Goal: Register for event/course

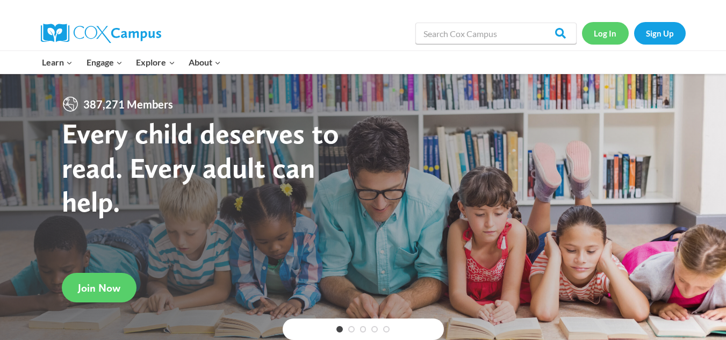
click at [599, 35] on link "Log In" at bounding box center [605, 33] width 47 height 22
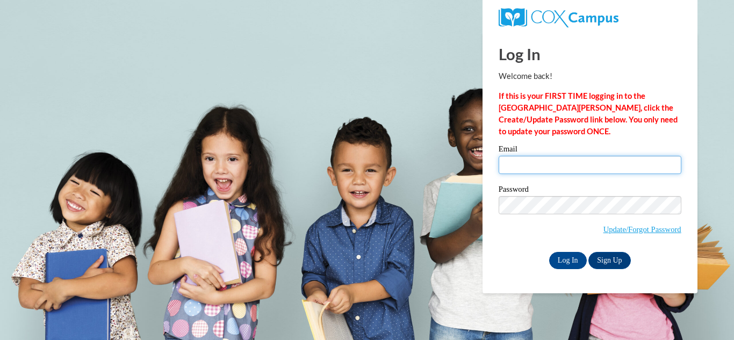
click at [607, 169] on input "Email" at bounding box center [590, 165] width 183 height 18
type input "mmcmahan1@tiger.brenau.edu"
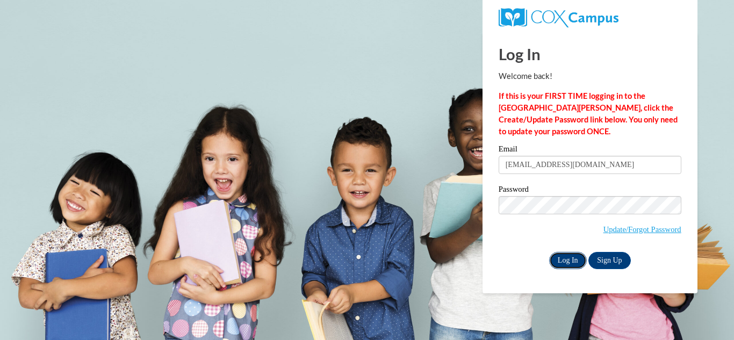
click at [574, 257] on input "Log In" at bounding box center [568, 260] width 38 height 17
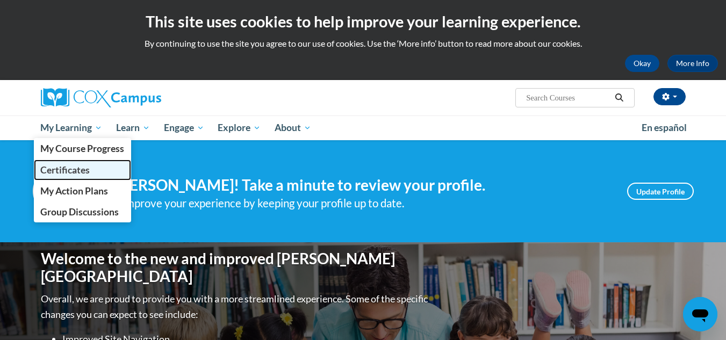
click at [86, 177] on link "Certificates" at bounding box center [83, 170] width 98 height 21
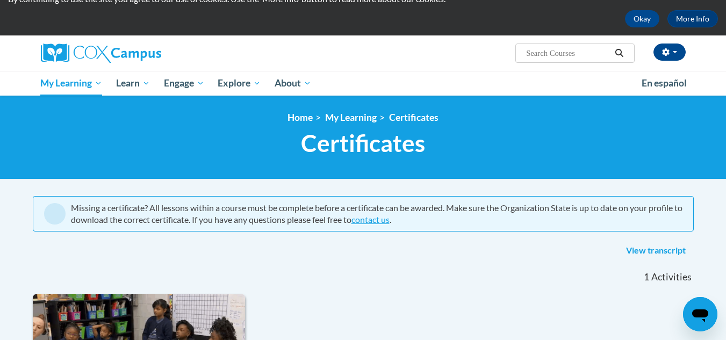
scroll to position [32, 0]
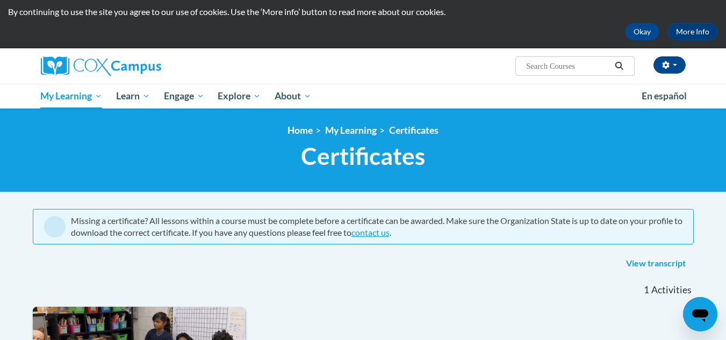
click at [557, 67] on input "Search..." at bounding box center [568, 66] width 86 height 13
paste input "Oral Language is the Foundation for Literacy"
type input "Oral Language is the Foundation for Literacy"
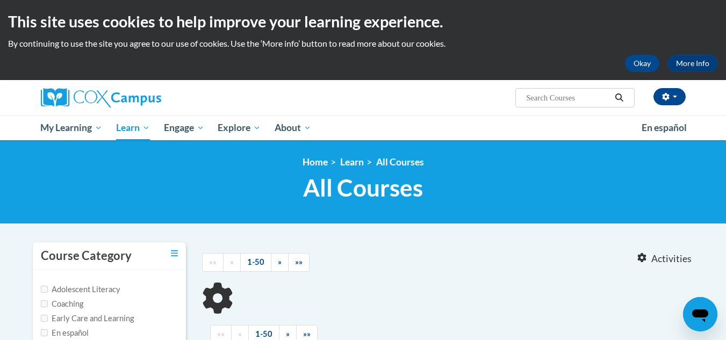
type input "Oral Language is the Foundation for Literacy"
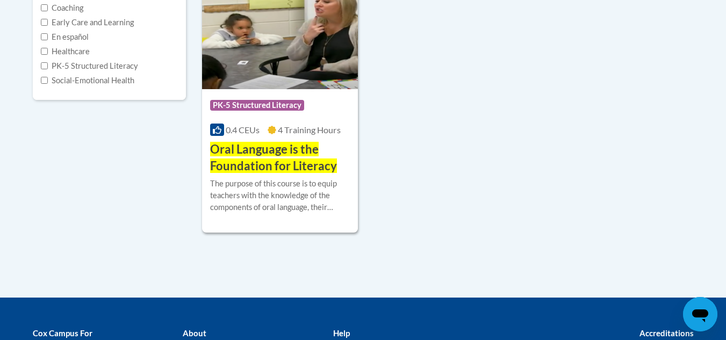
scroll to position [297, 0]
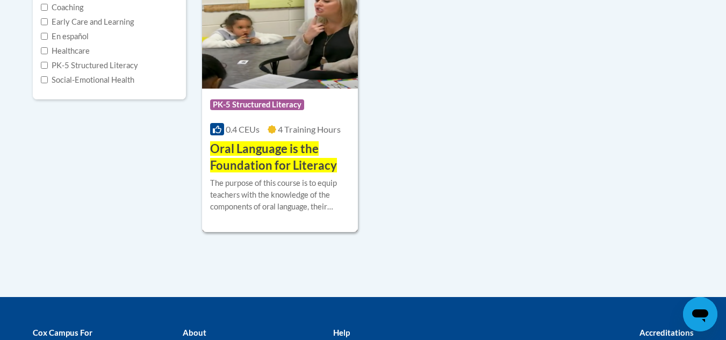
click at [306, 154] on span "Oral Language is the Foundation for Literacy" at bounding box center [273, 156] width 127 height 31
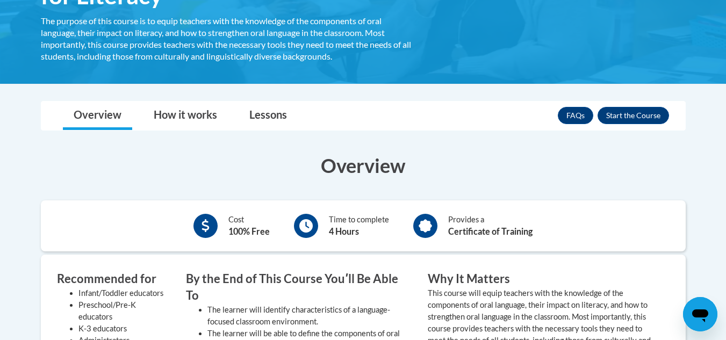
scroll to position [239, 0]
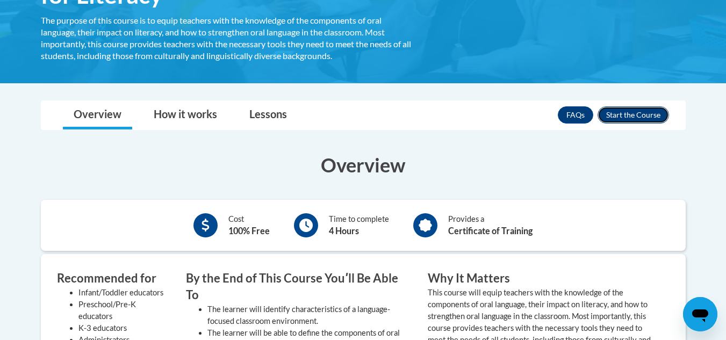
click at [618, 115] on button "Enroll" at bounding box center [632, 114] width 71 height 17
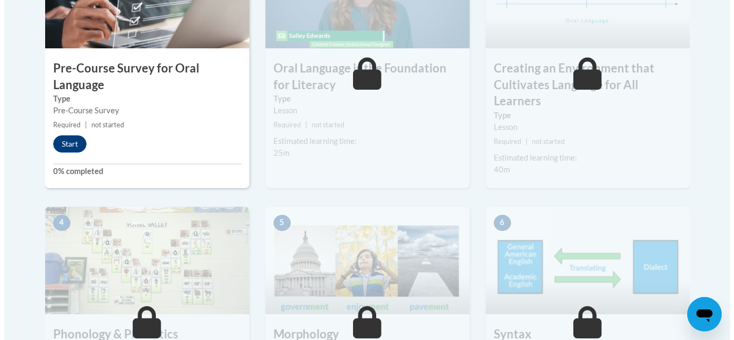
scroll to position [417, 0]
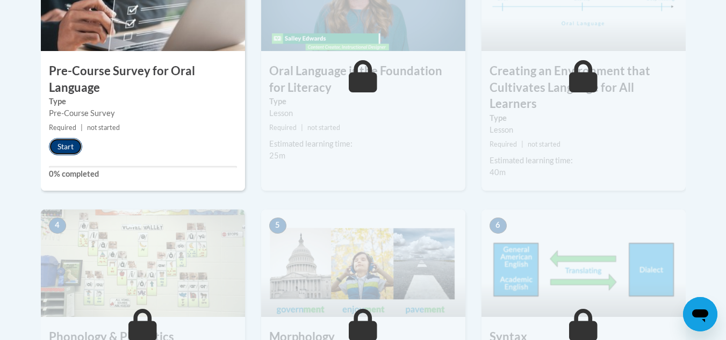
click at [74, 147] on button "Start" at bounding box center [65, 146] width 33 height 17
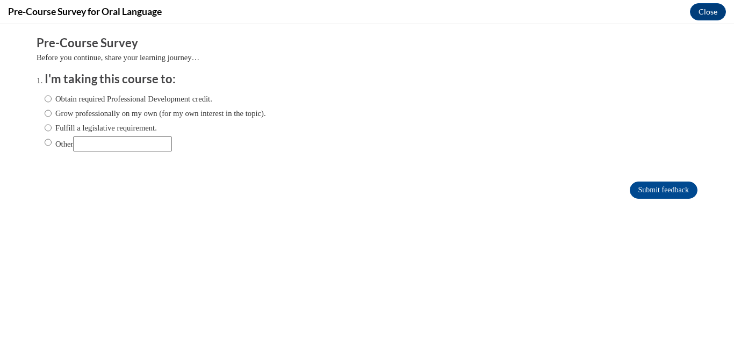
scroll to position [0, 0]
click at [186, 96] on label "Obtain required Professional Development credit." at bounding box center [129, 99] width 168 height 12
click at [52, 96] on input "Obtain required Professional Development credit." at bounding box center [48, 99] width 7 height 12
radio input "true"
click at [630, 195] on input "Submit feedback" at bounding box center [664, 190] width 68 height 17
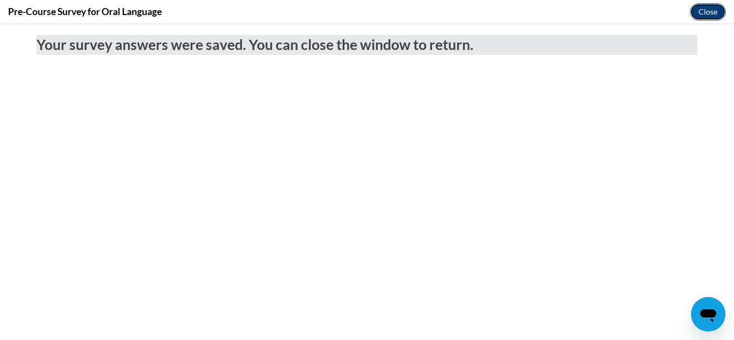
click at [704, 9] on button "Close" at bounding box center [708, 11] width 36 height 17
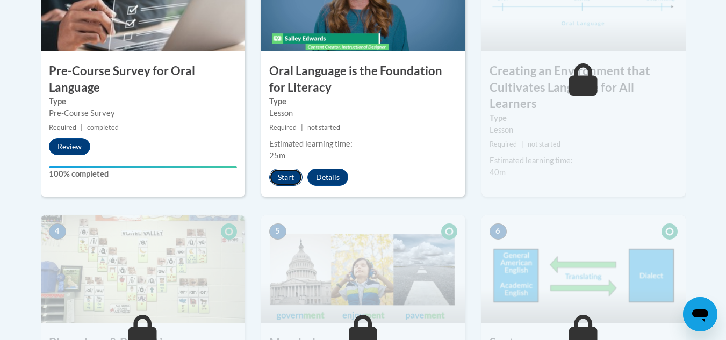
click at [282, 181] on button "Start" at bounding box center [285, 177] width 33 height 17
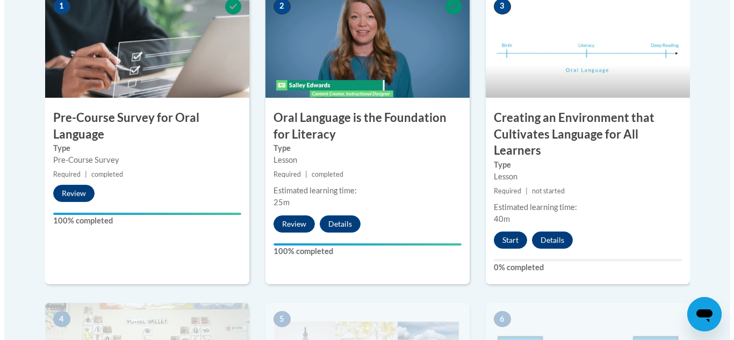
scroll to position [365, 0]
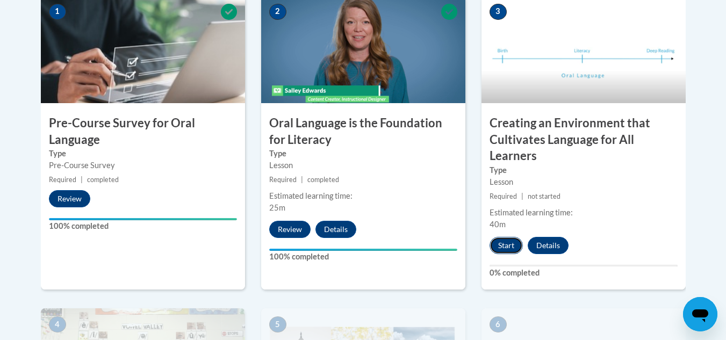
click at [502, 251] on button "Start" at bounding box center [505, 245] width 33 height 17
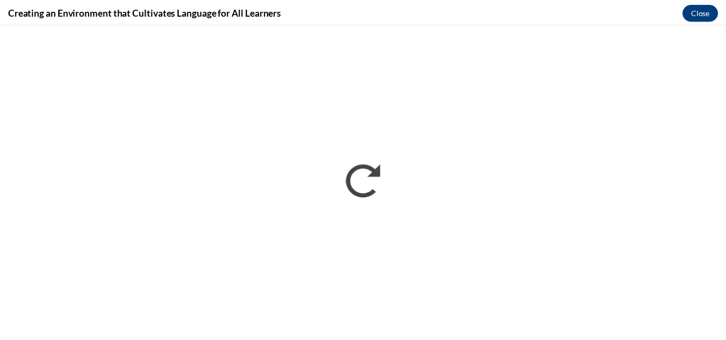
scroll to position [0, 0]
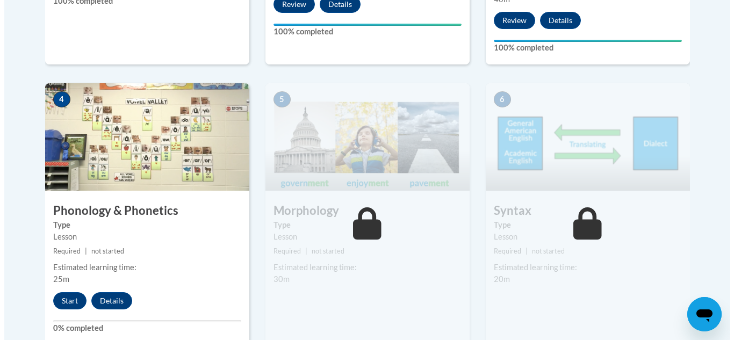
scroll to position [701, 0]
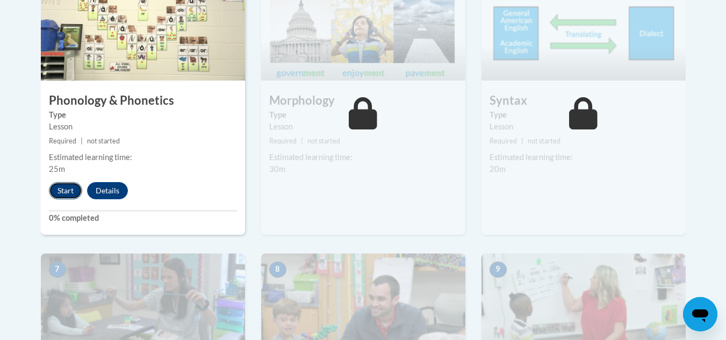
click at [73, 192] on button "Start" at bounding box center [65, 190] width 33 height 17
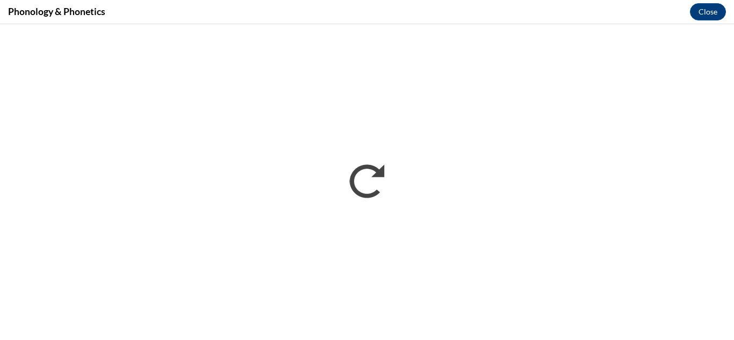
scroll to position [0, 0]
